Goal: Task Accomplishment & Management: Use online tool/utility

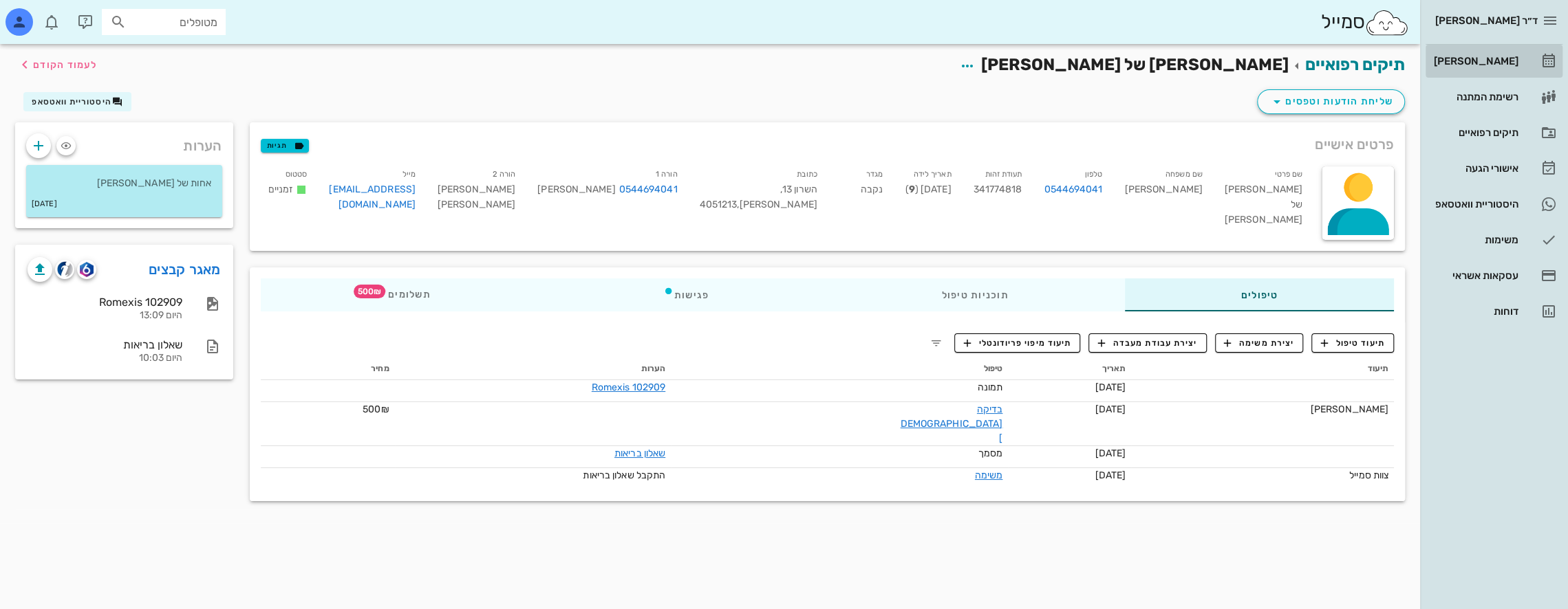
click at [1490, 53] on div "[PERSON_NAME]" at bounding box center [1474, 60] width 87 height 22
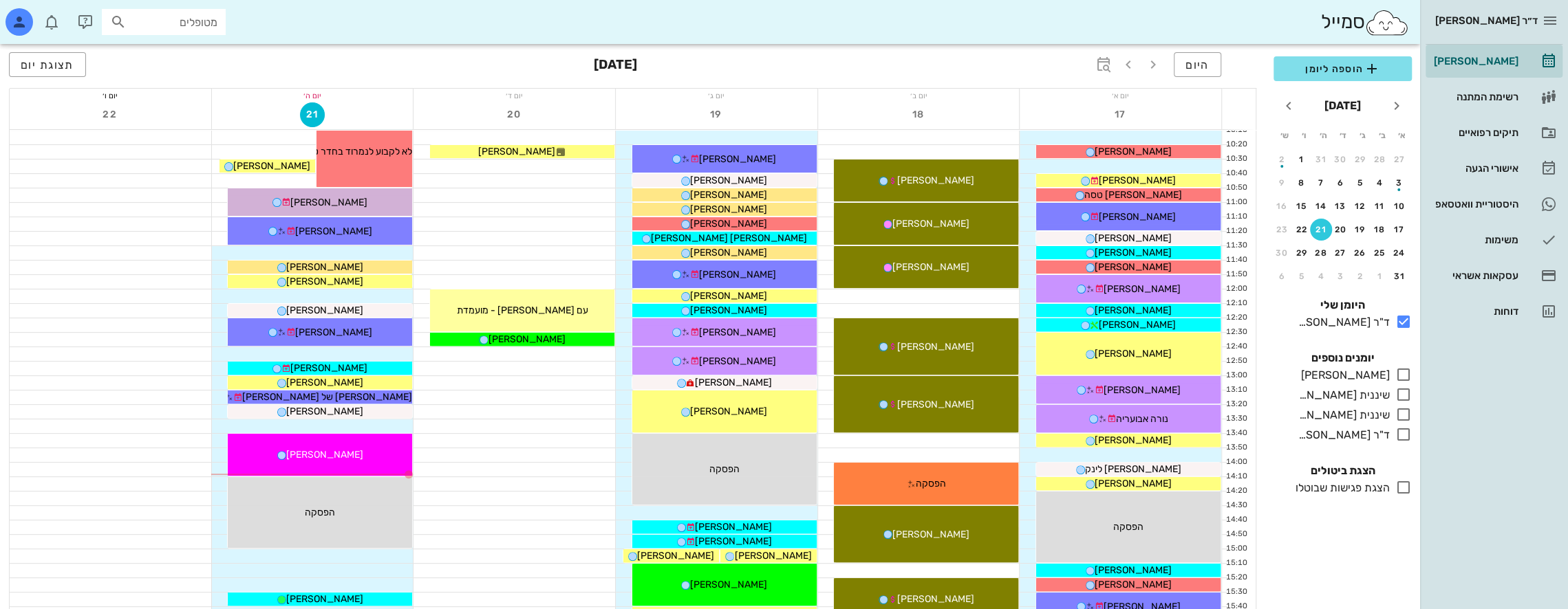
scroll to position [275, 0]
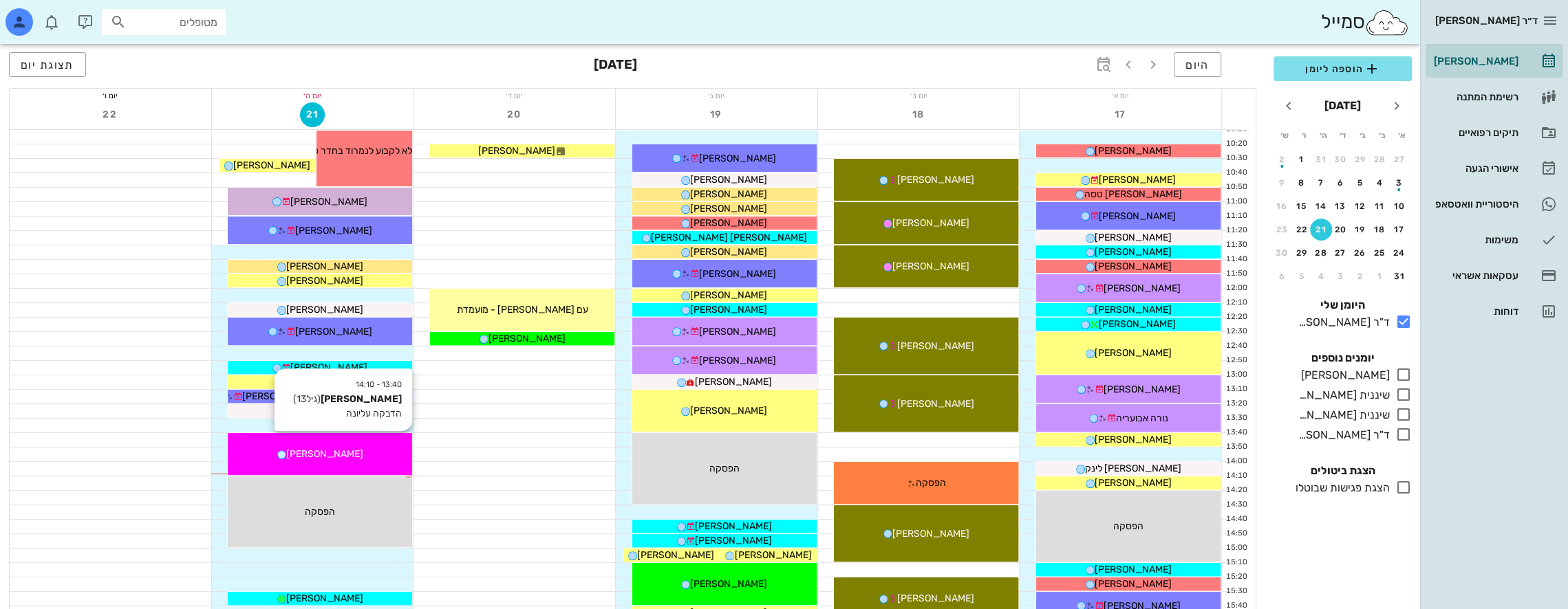
click at [379, 446] on div "13:40 - 14:10 [PERSON_NAME] (גיל 13 ) הדבקה עליונה [PERSON_NAME]" at bounding box center [320, 454] width 184 height 42
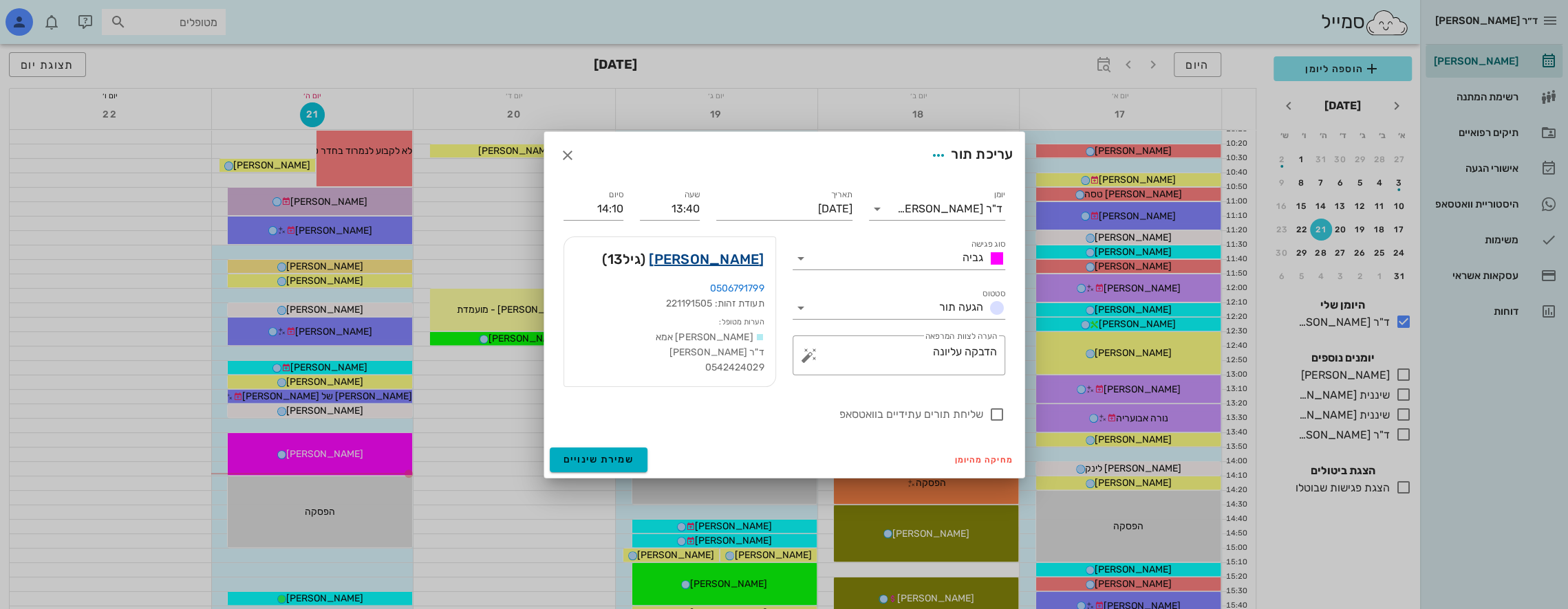
click at [739, 259] on link "[PERSON_NAME]" at bounding box center [706, 259] width 115 height 22
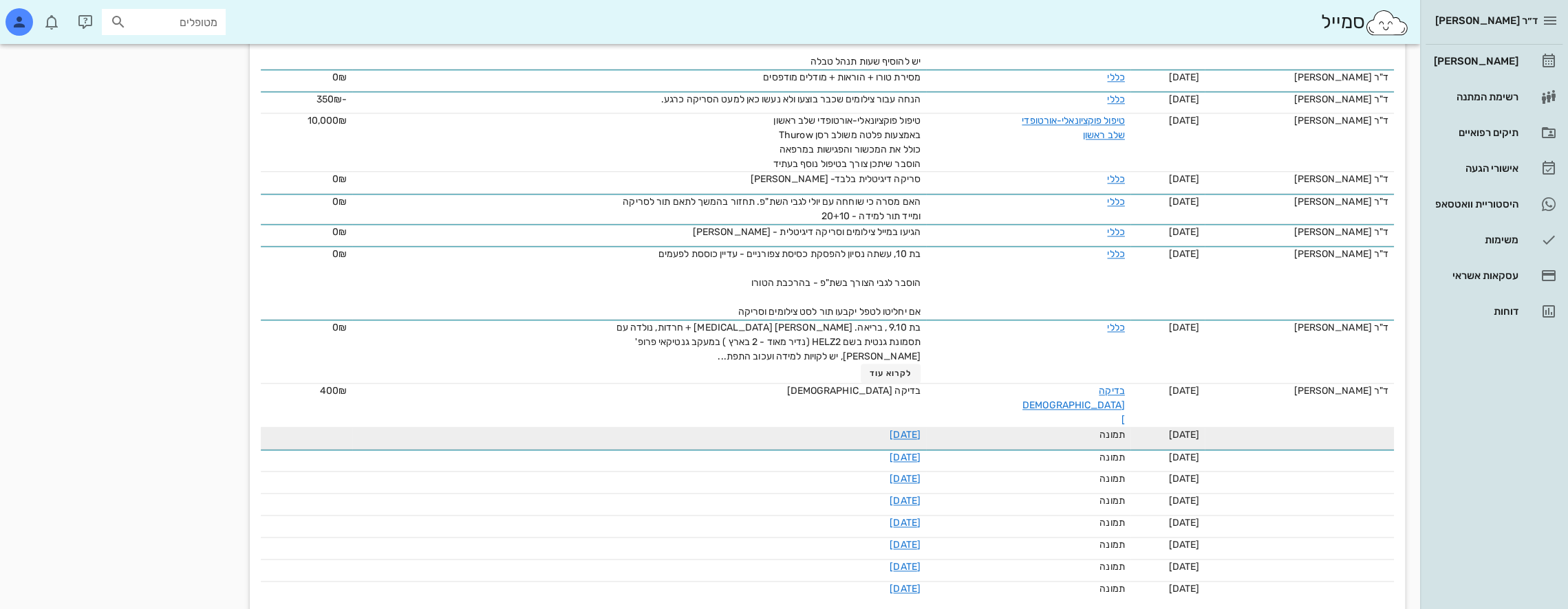
scroll to position [1518, 0]
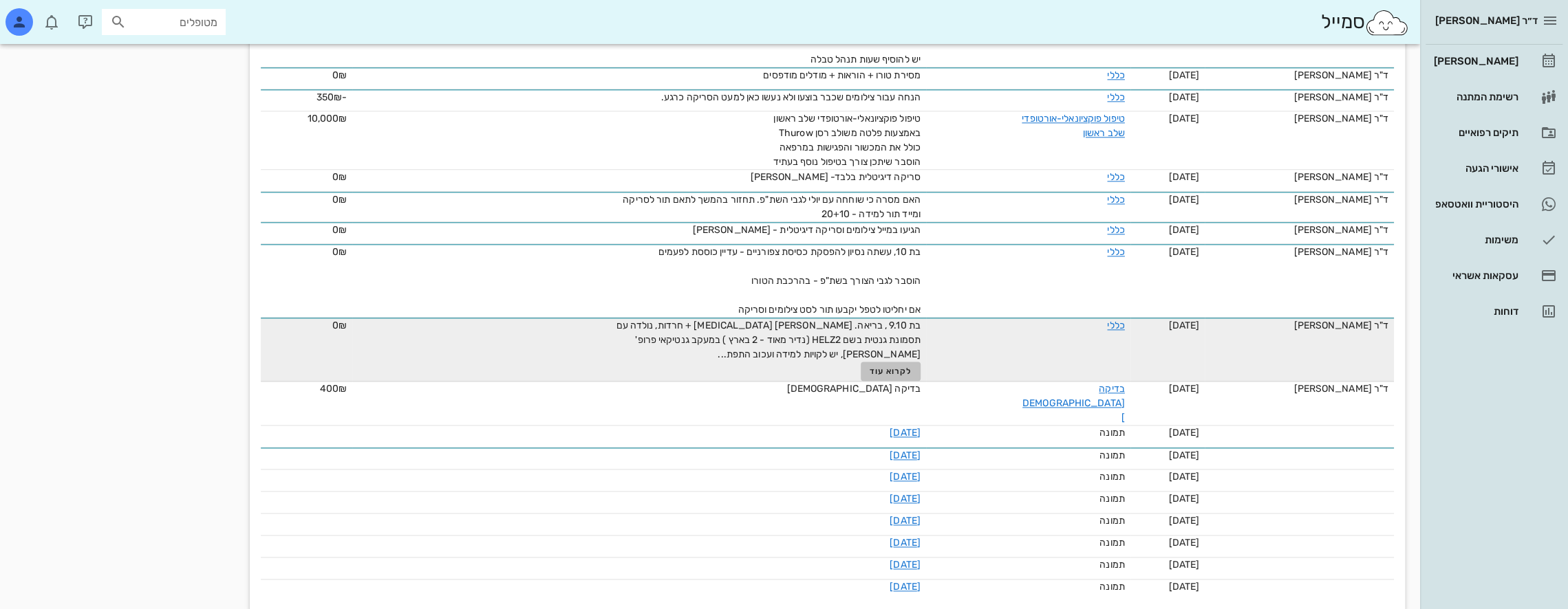
click at [880, 367] on span "לקרוא עוד" at bounding box center [890, 372] width 42 height 9
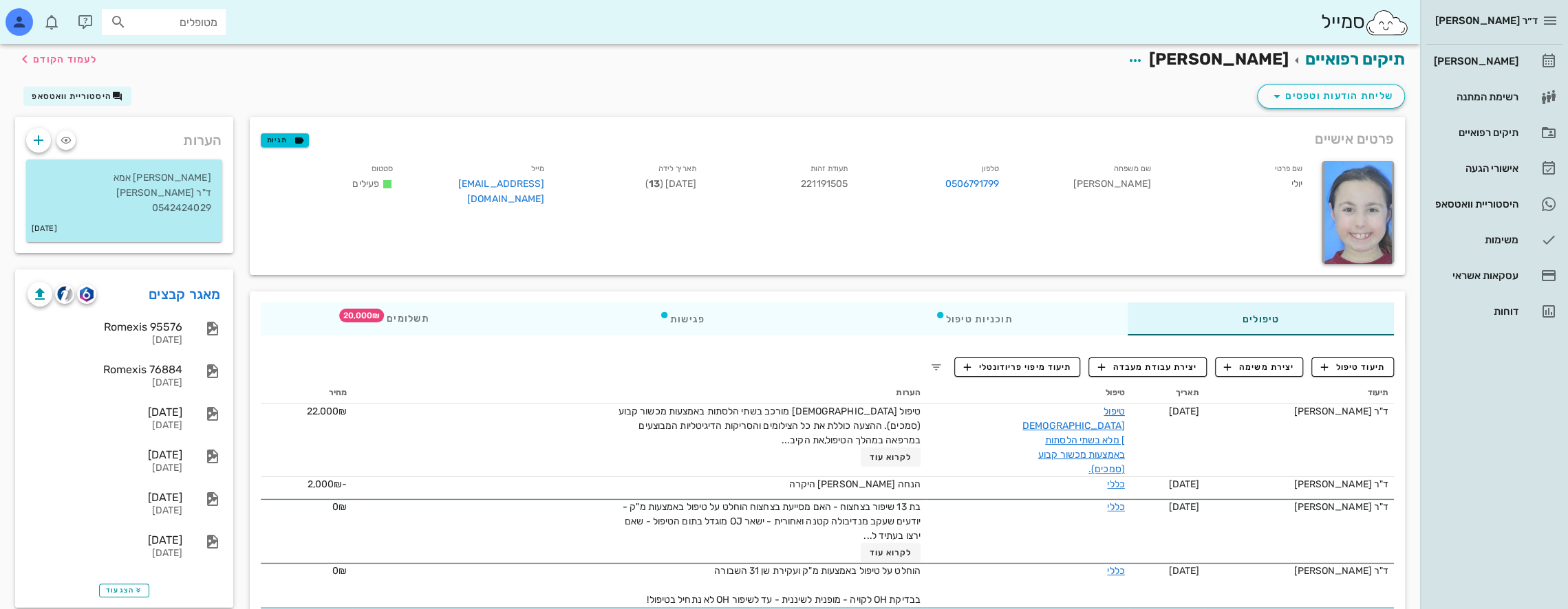
scroll to position [0, 0]
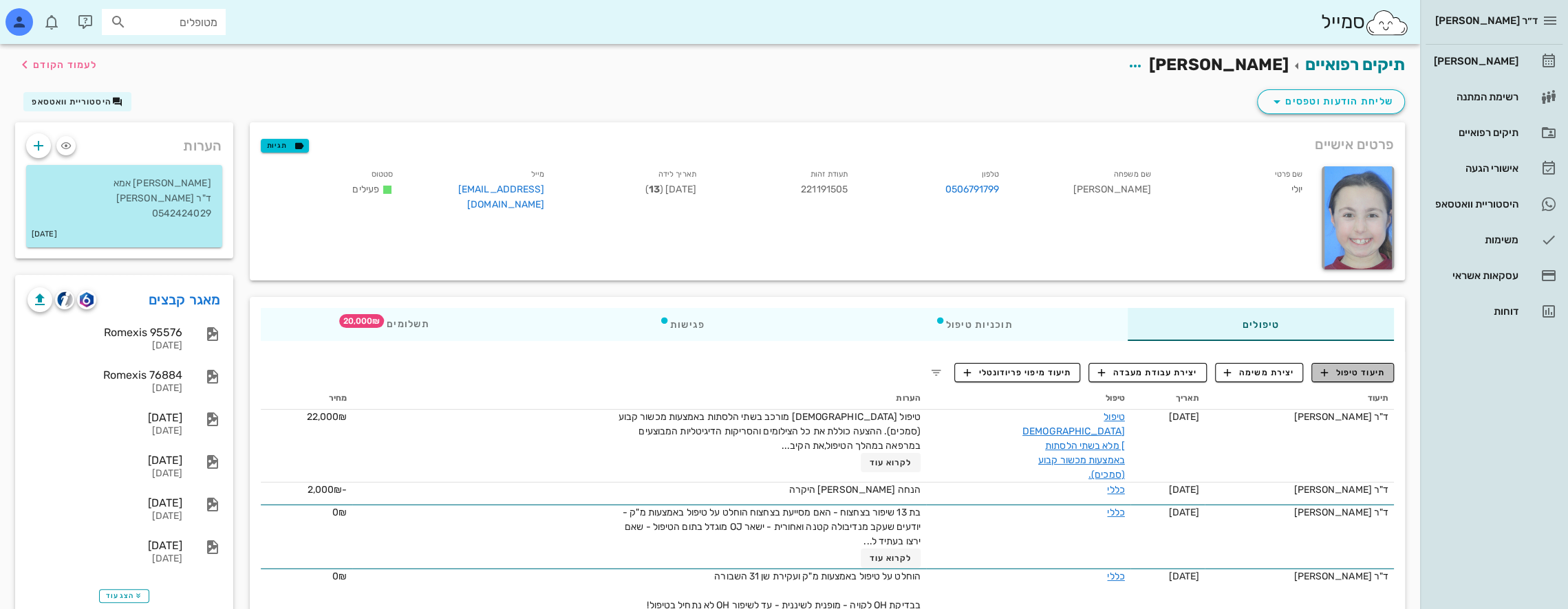
click at [1356, 373] on span "תיעוד טיפול" at bounding box center [1353, 373] width 64 height 12
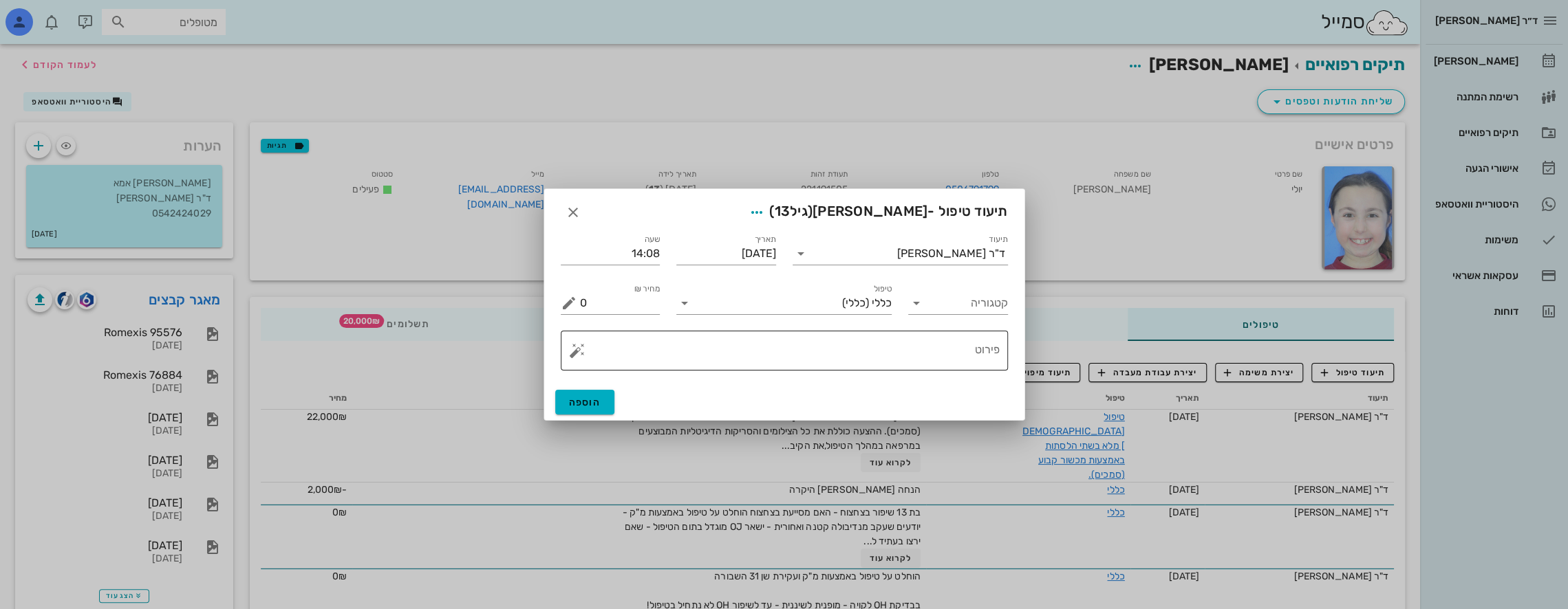
click at [873, 346] on textarea "פירוט" at bounding box center [790, 354] width 420 height 33
click at [765, 205] on icon "button" at bounding box center [757, 213] width 17 height 17
click at [897, 343] on textarea "פירוט" at bounding box center [790, 354] width 420 height 33
click at [576, 349] on button "button" at bounding box center [577, 351] width 17 height 17
click at [607, 324] on div "[DEMOGRAPHIC_DATA]" at bounding box center [623, 323] width 112 height 27
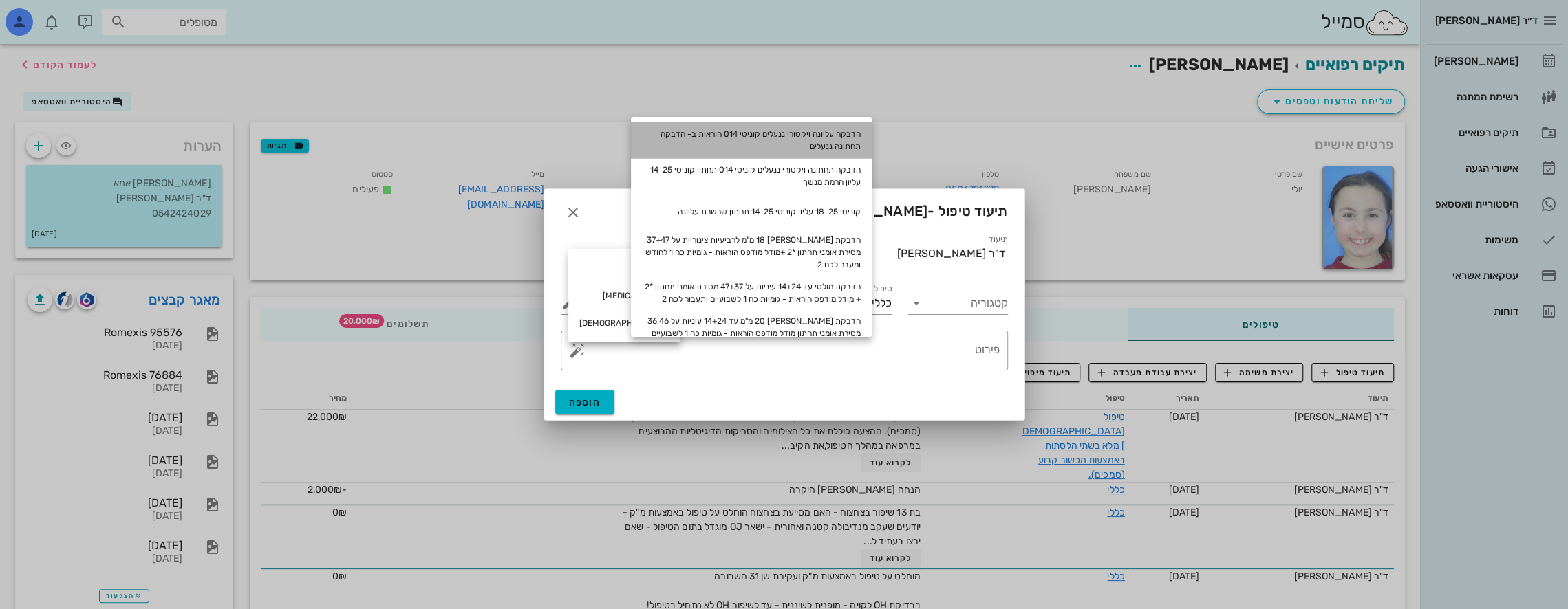
click at [831, 138] on div "הדבקה עליונה ויקטורי ננעלים קוניטי 014 הוראות ב- הדבקה תחתונה ננעלים" at bounding box center [751, 140] width 240 height 36
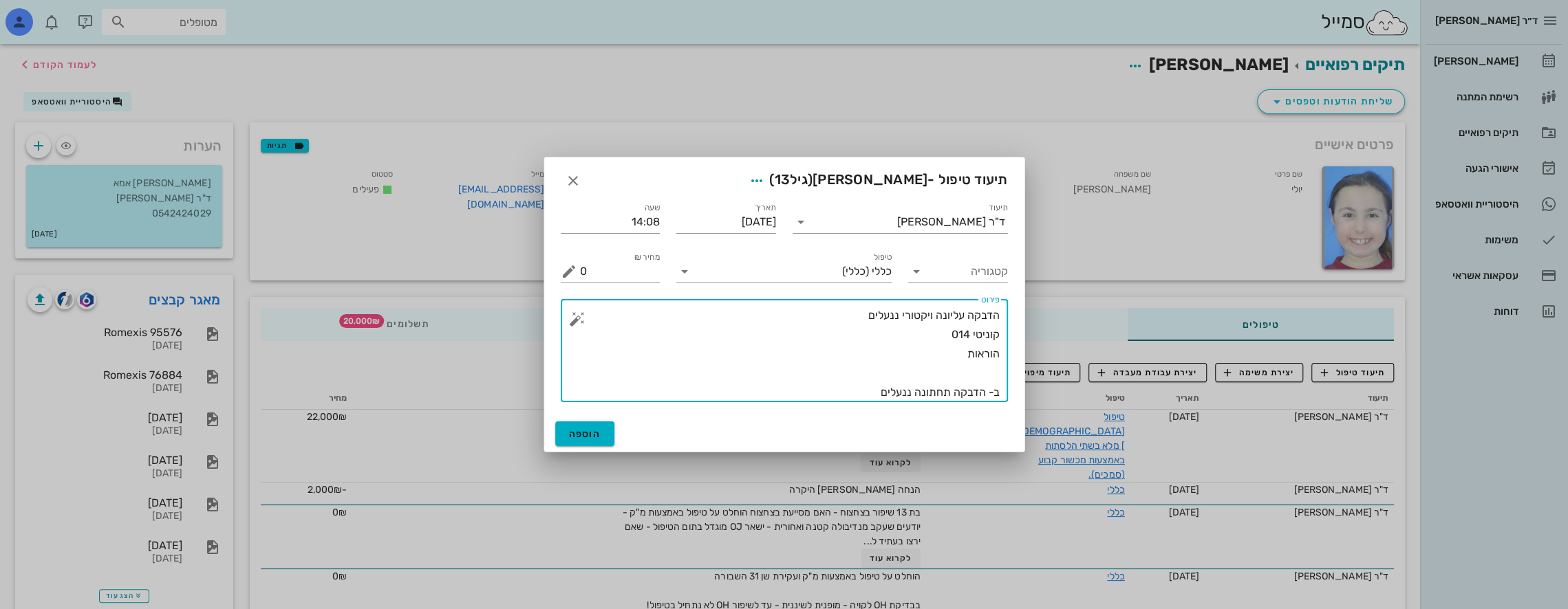
click at [985, 380] on textarea "הדבקה עליונה ויקטורי ננעלים קוניטי 014 הוראות ב- הדבקה תחתונה ננעלים" at bounding box center [790, 354] width 420 height 97
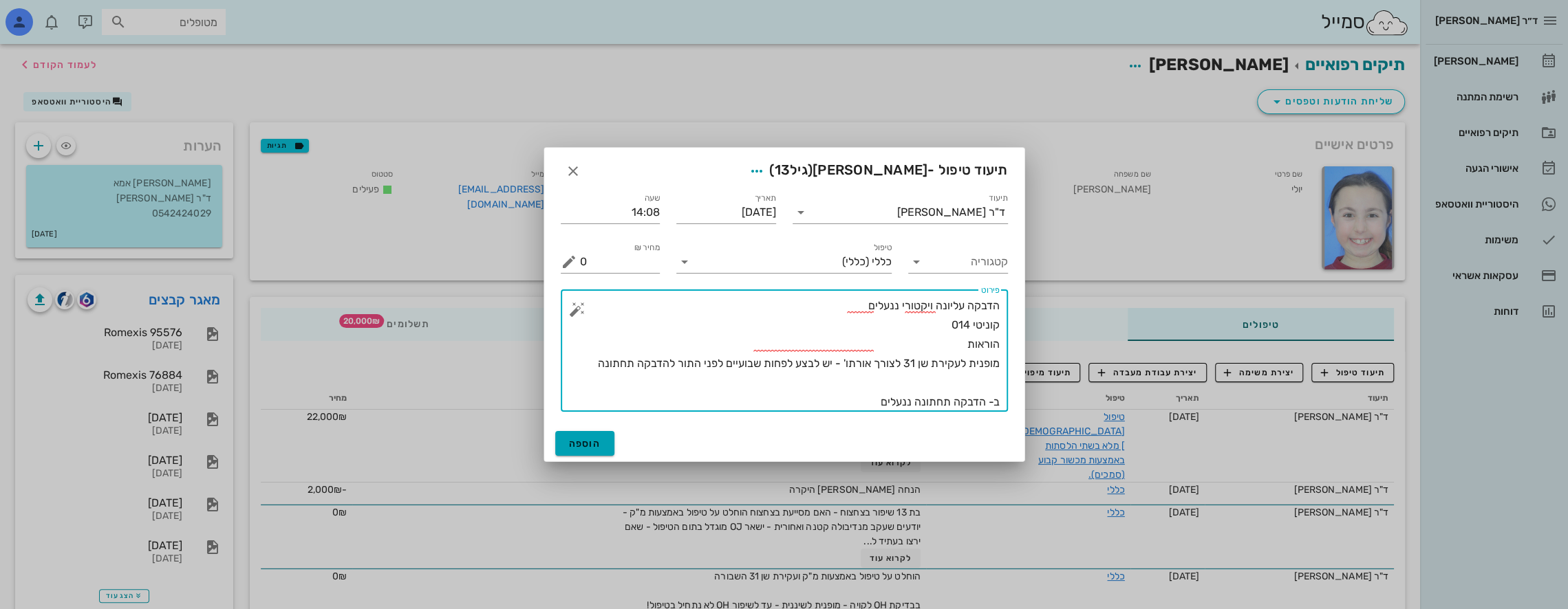
type textarea "הדבקה עליונה ויקטורי ננעלים קוניטי 014 הוראות מופנית לעקירת שן 31 לצורך אורתו' …"
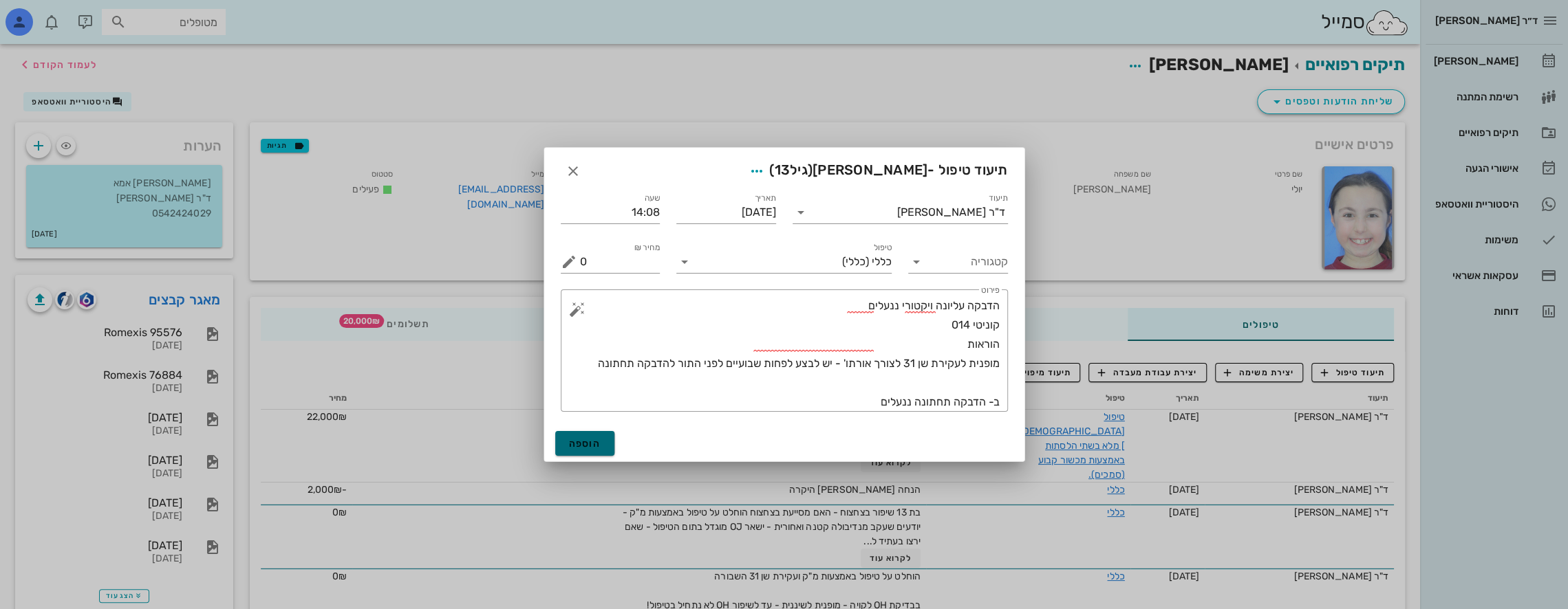
click at [592, 442] on span "הוספה" at bounding box center [585, 444] width 32 height 11
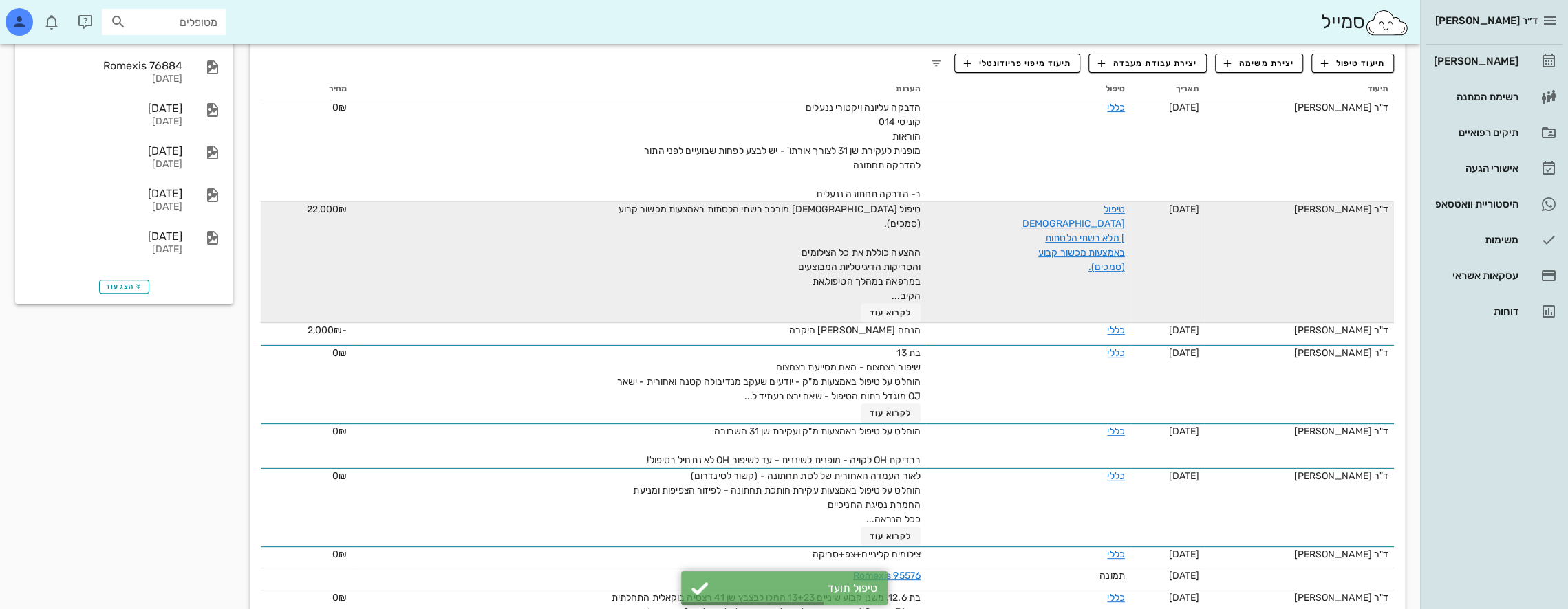
scroll to position [343, 0]
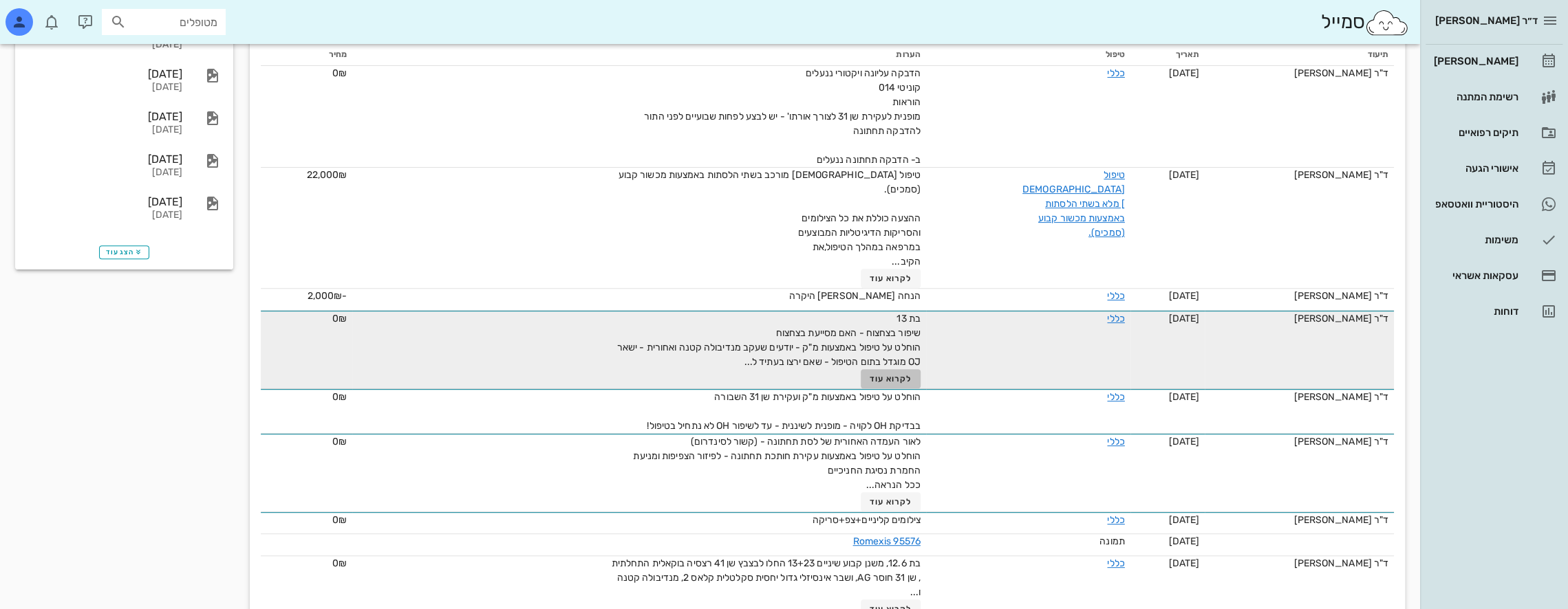
click at [874, 374] on span "לקרוא עוד" at bounding box center [890, 379] width 42 height 9
